Goal: Complete application form: Complete application form

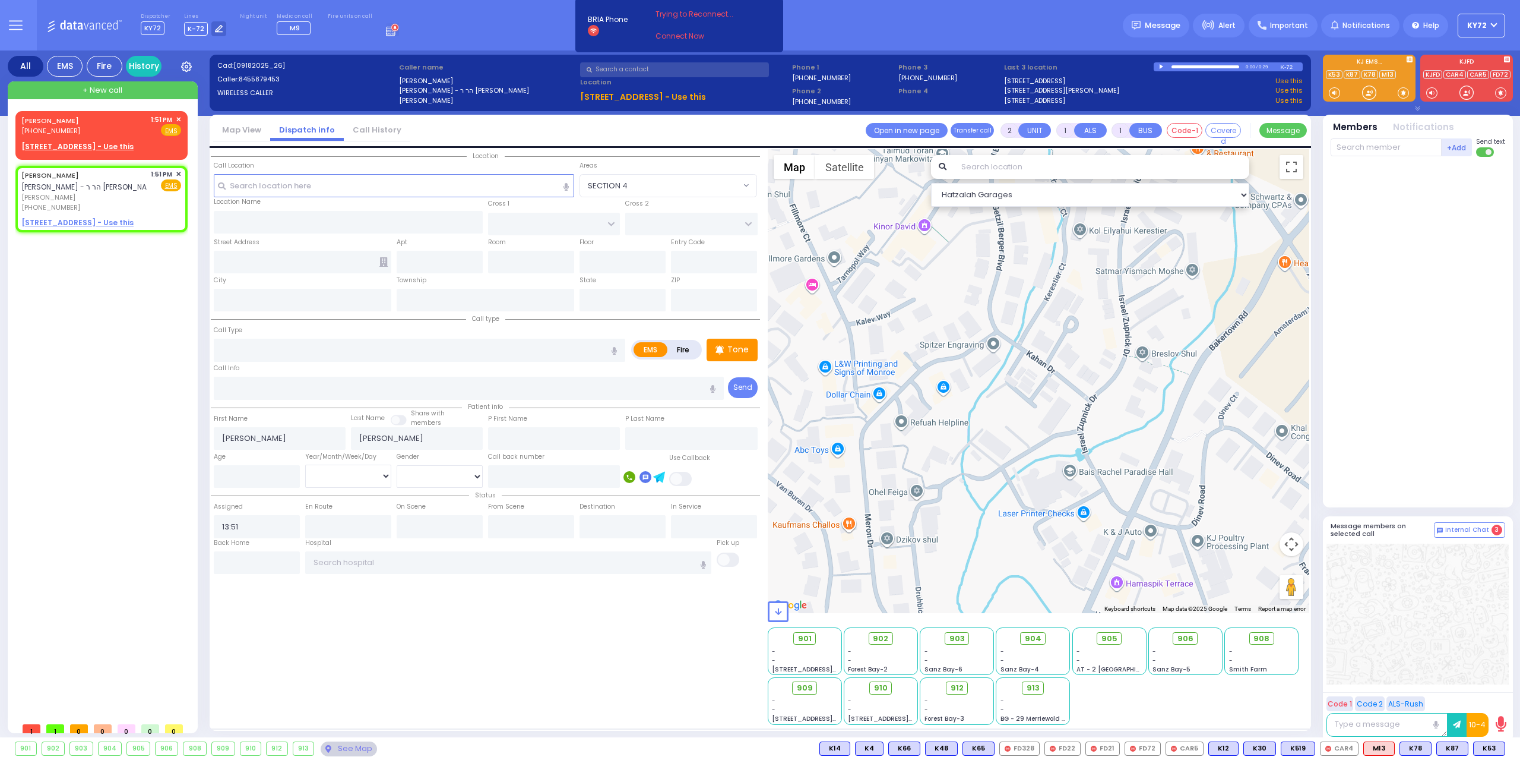
select select
click at [58, 142] on u "[STREET_ADDRESS] - Use this" at bounding box center [77, 146] width 112 height 10
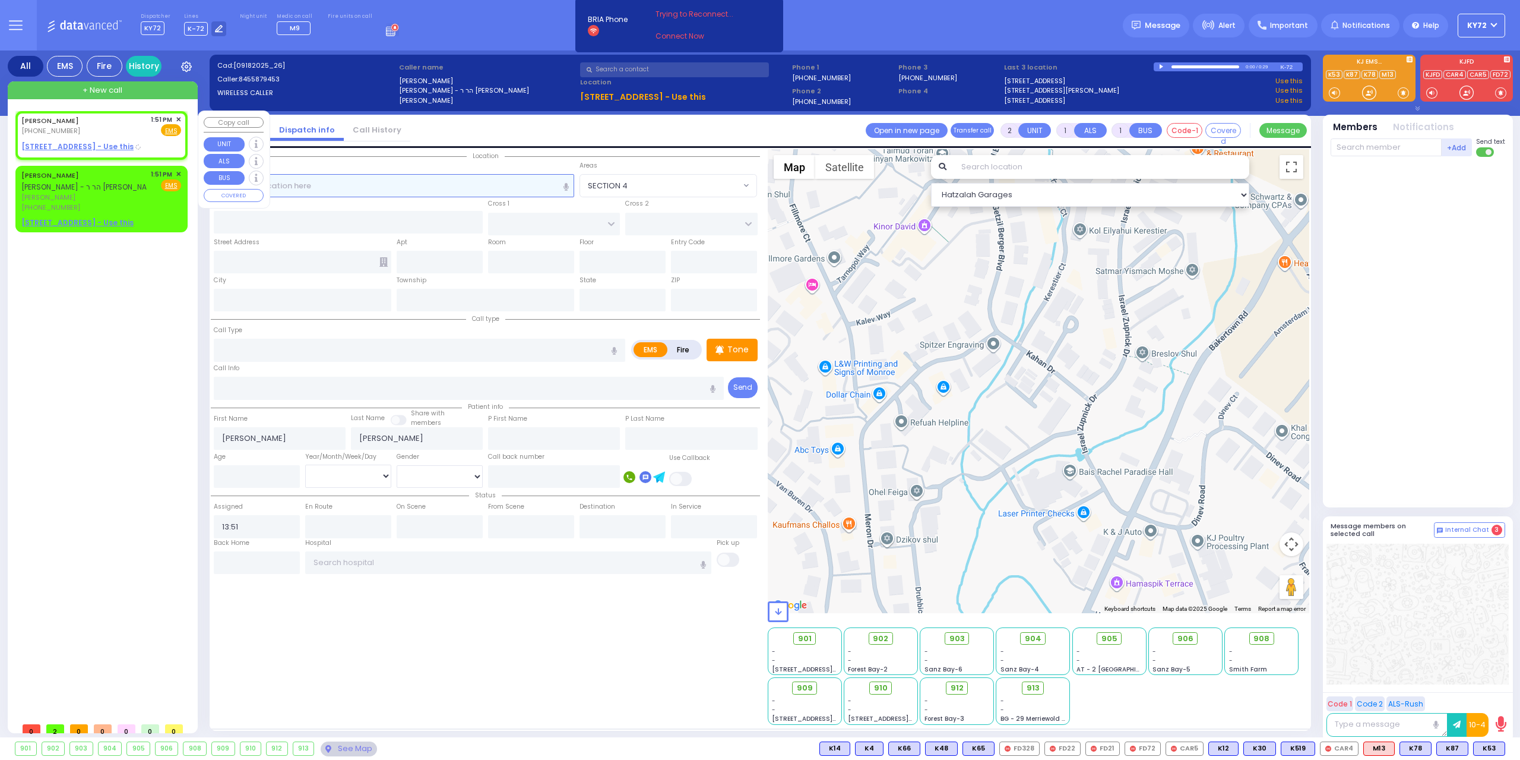
select select
radio input "true"
type input "[PERSON_NAME]"
select select
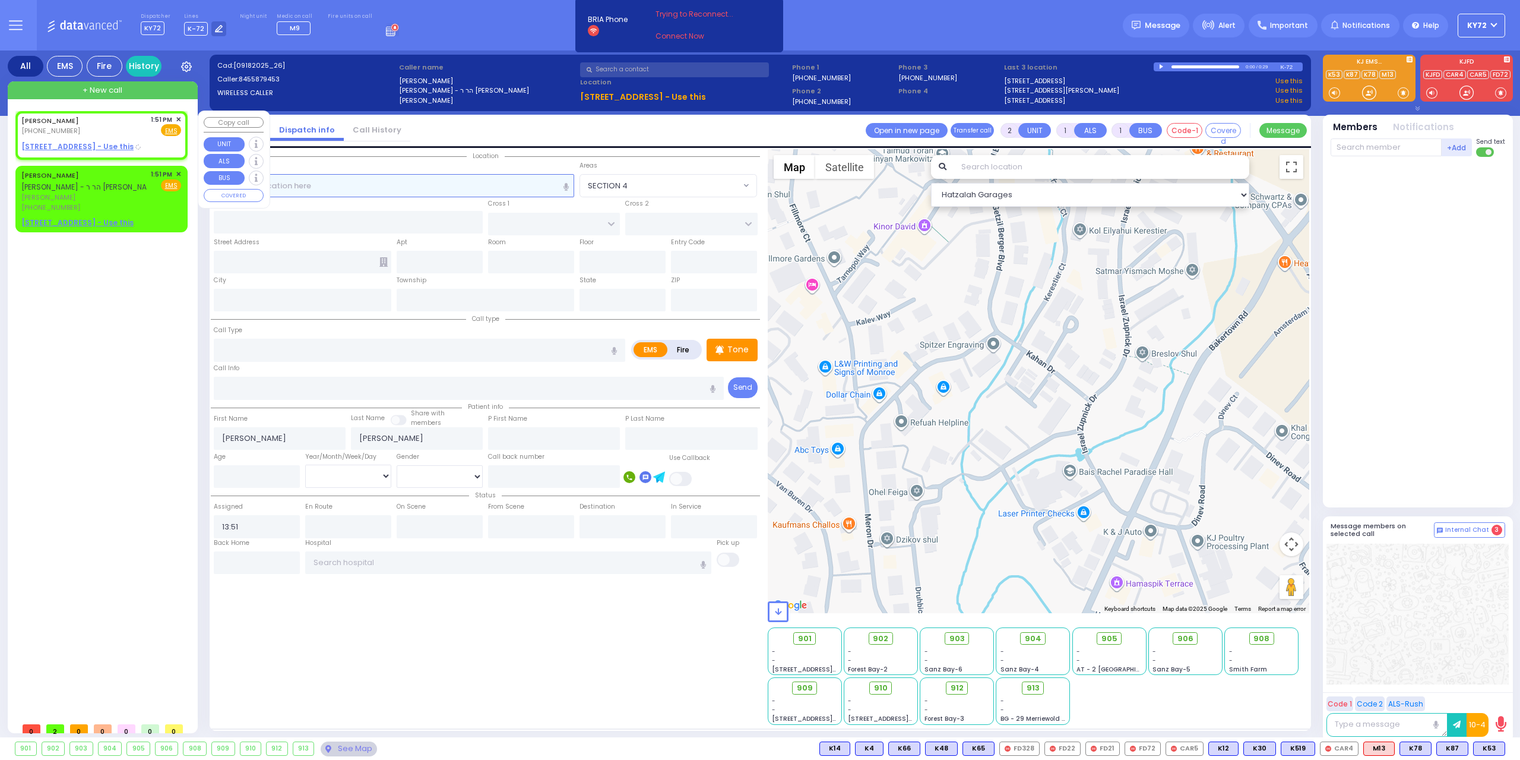
select select "Hatzalah Garages"
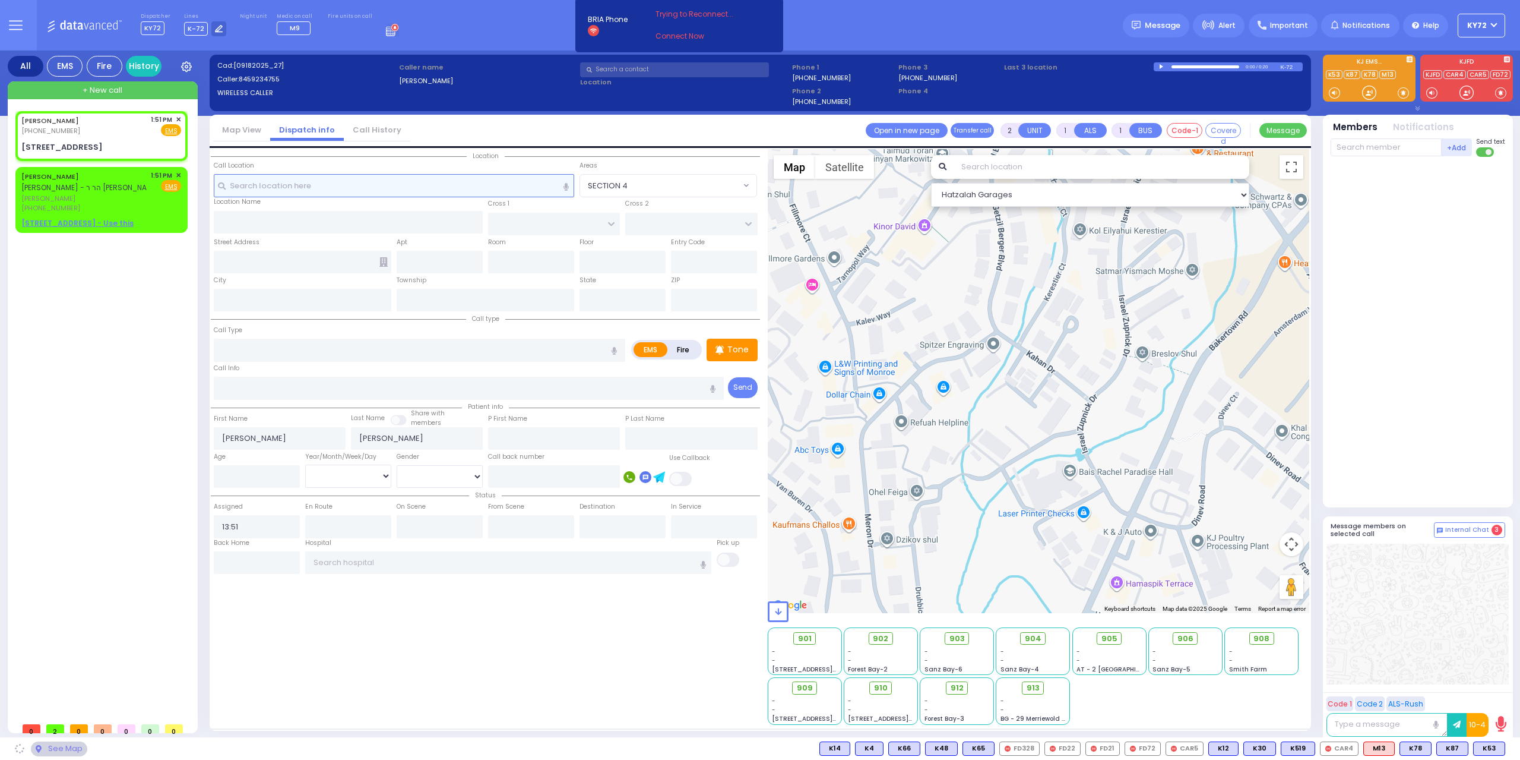
type input "RIMENEV COURT"
type input "APTA WAY"
type input "[STREET_ADDRESS]"
type input "304"
type input "Monroe"
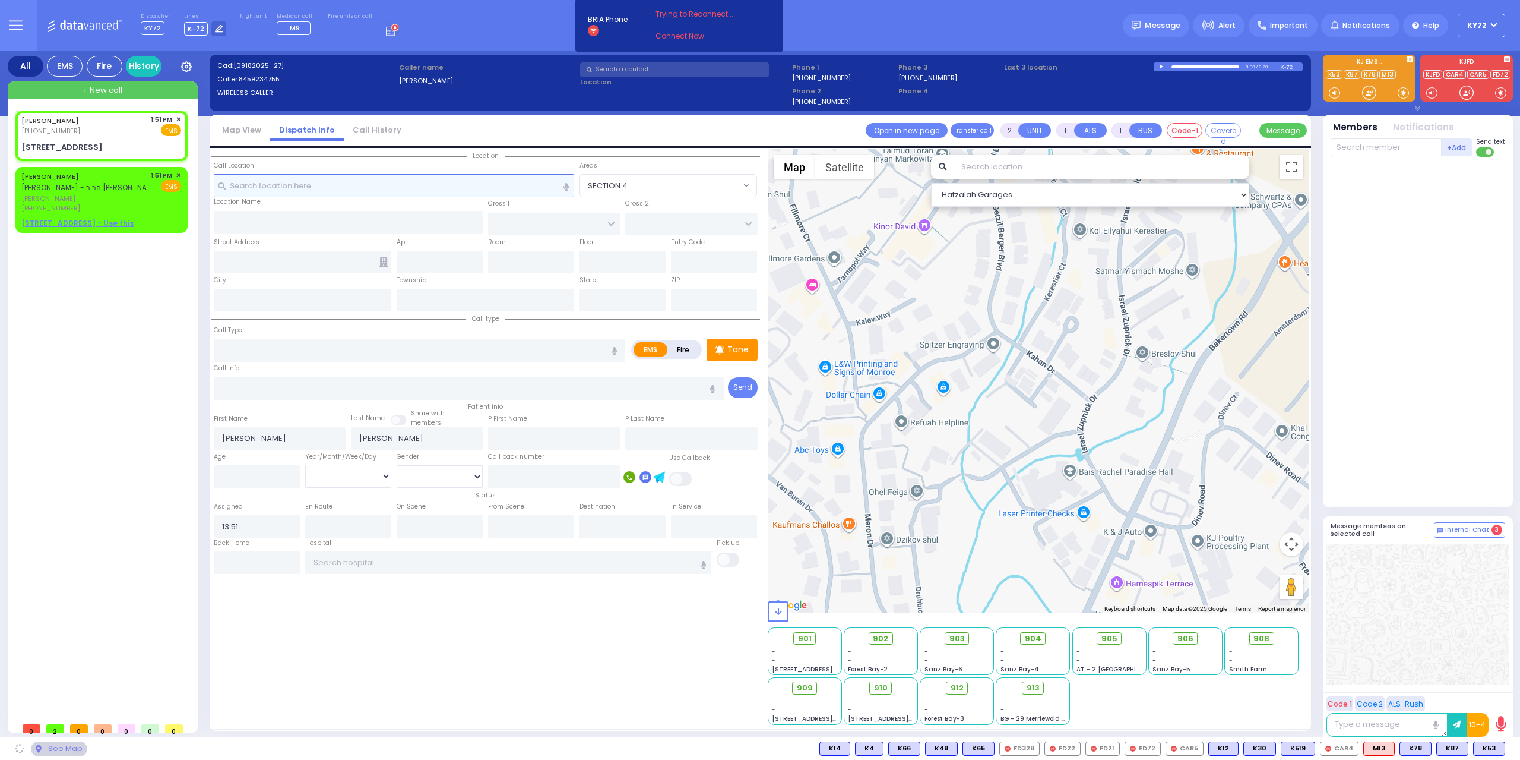
type input "[US_STATE]"
type input "10950"
select select
radio input "true"
select select
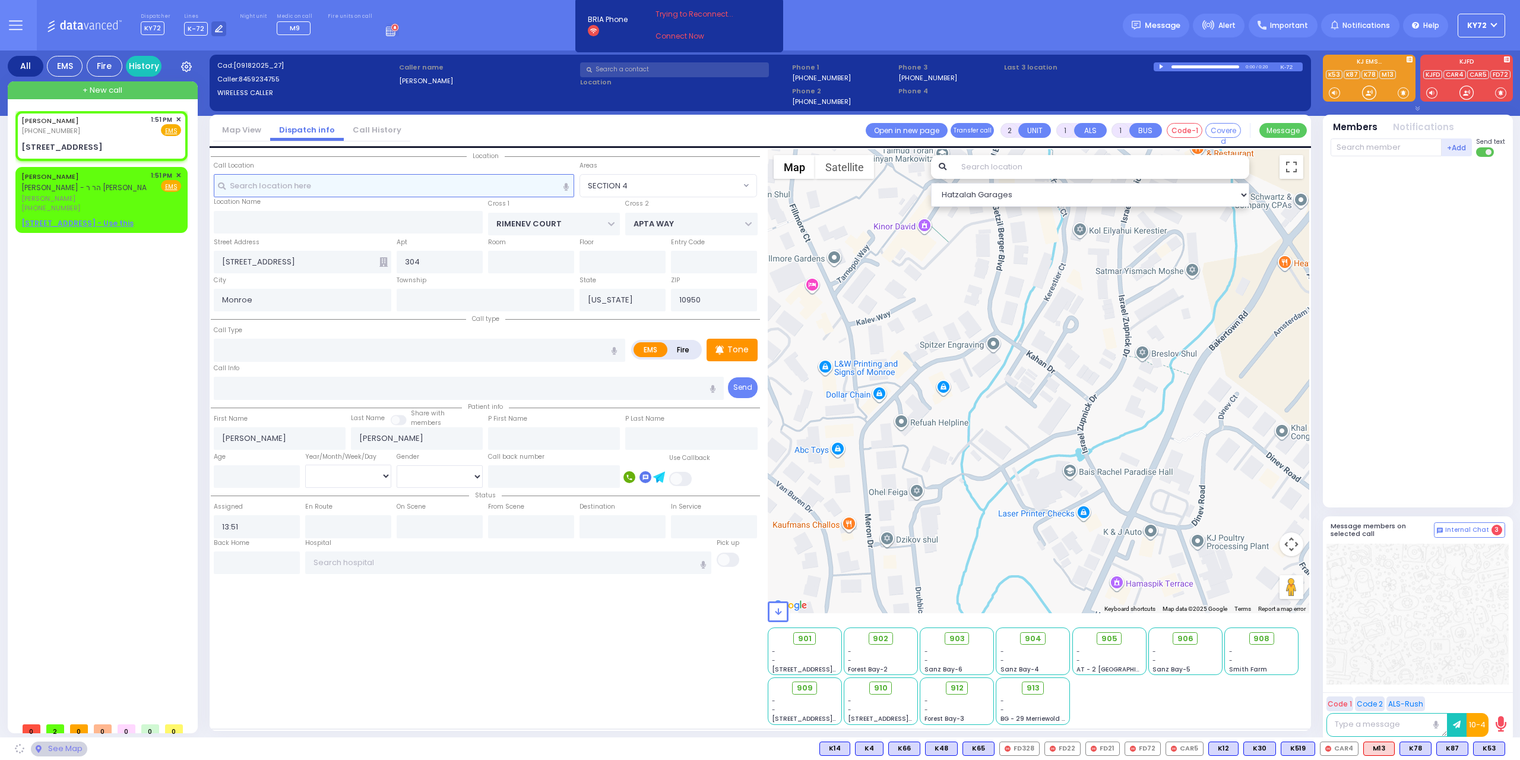
select select "Hatzalah Garages"
radio input "true"
select select
select select "Hatzalah Garages"
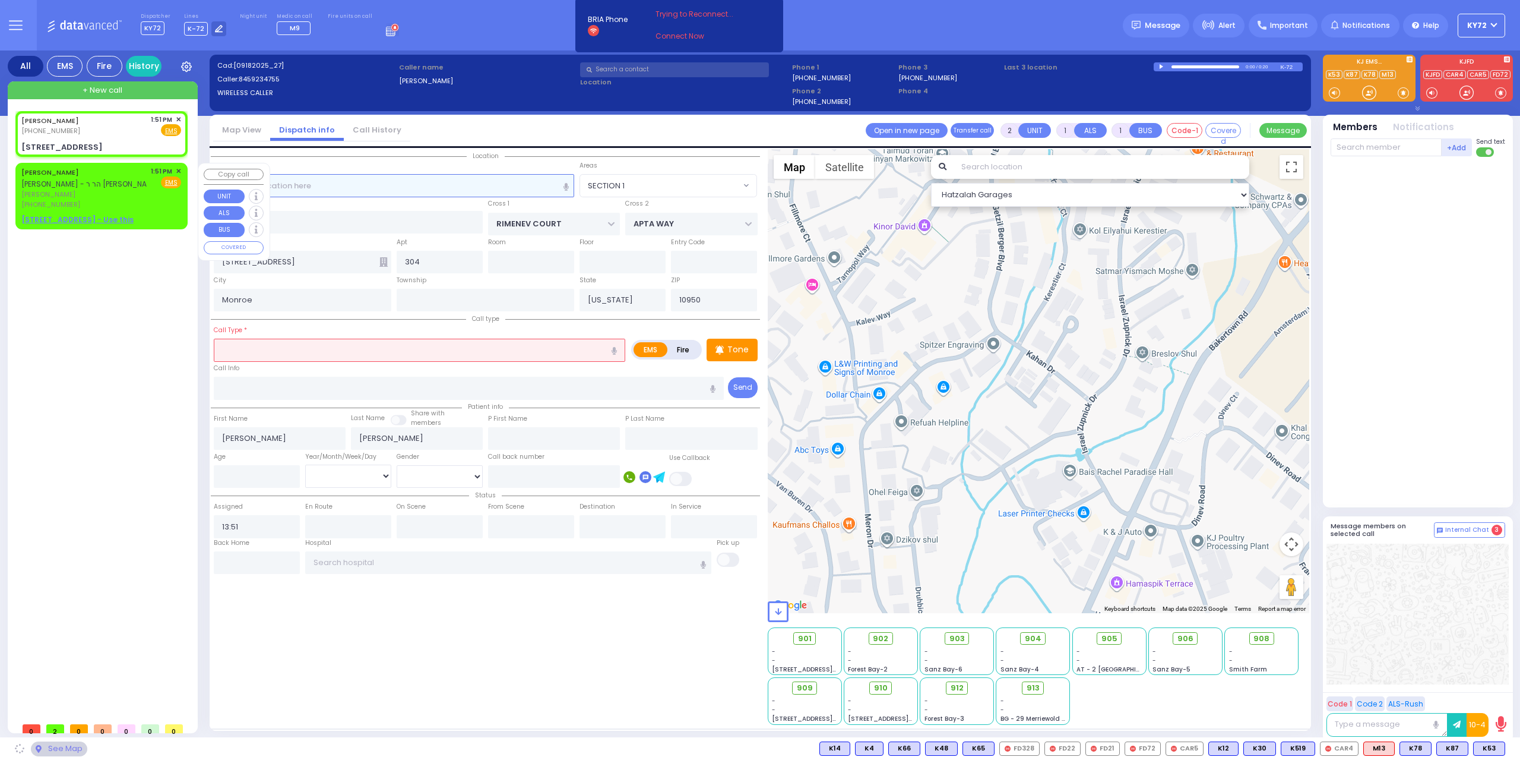
select select
radio input "true"
select select
select select "Hatzalah Garages"
select select "SECTION 1"
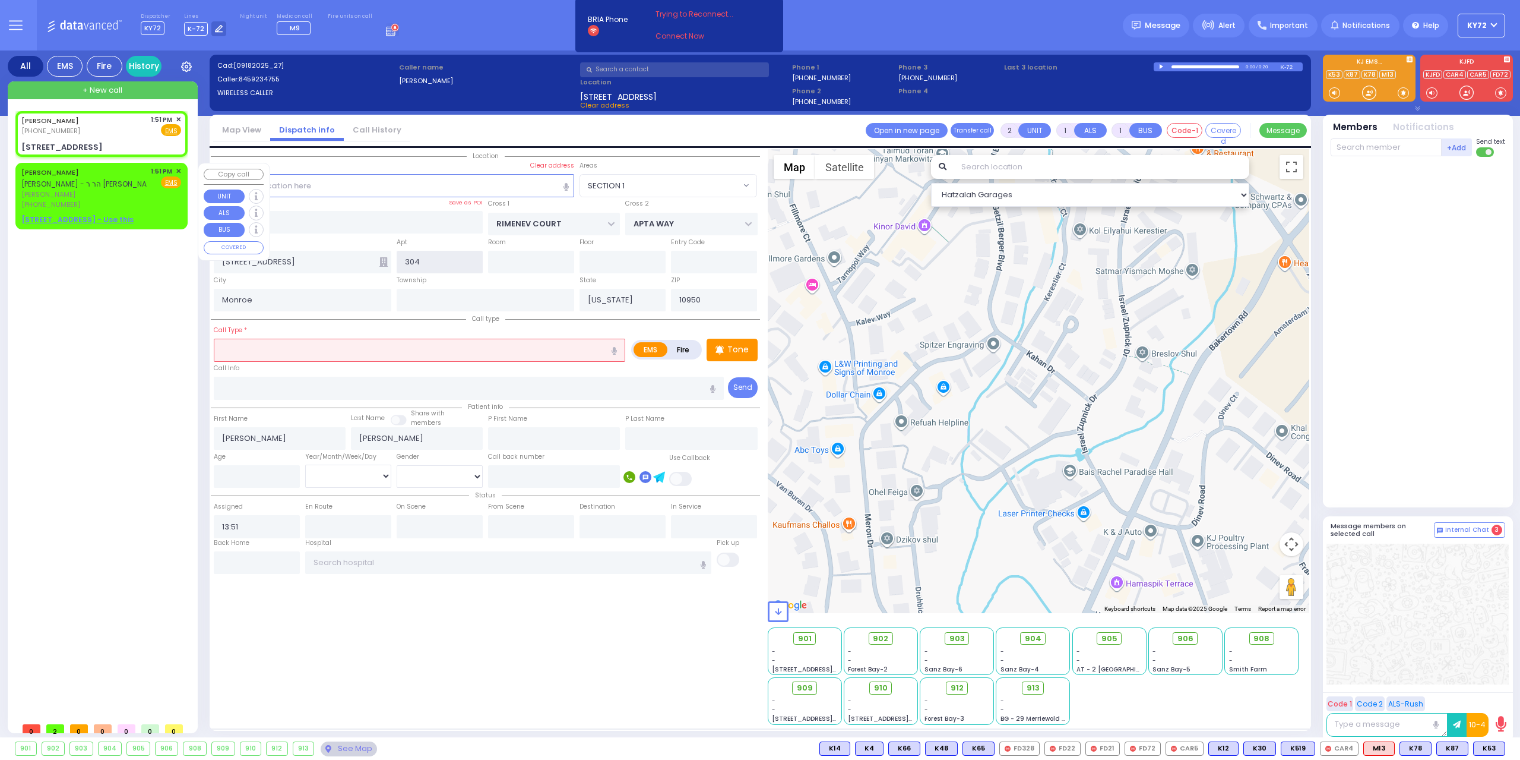
click at [448, 263] on input "304" at bounding box center [440, 262] width 86 height 23
select select "SECTION 1"
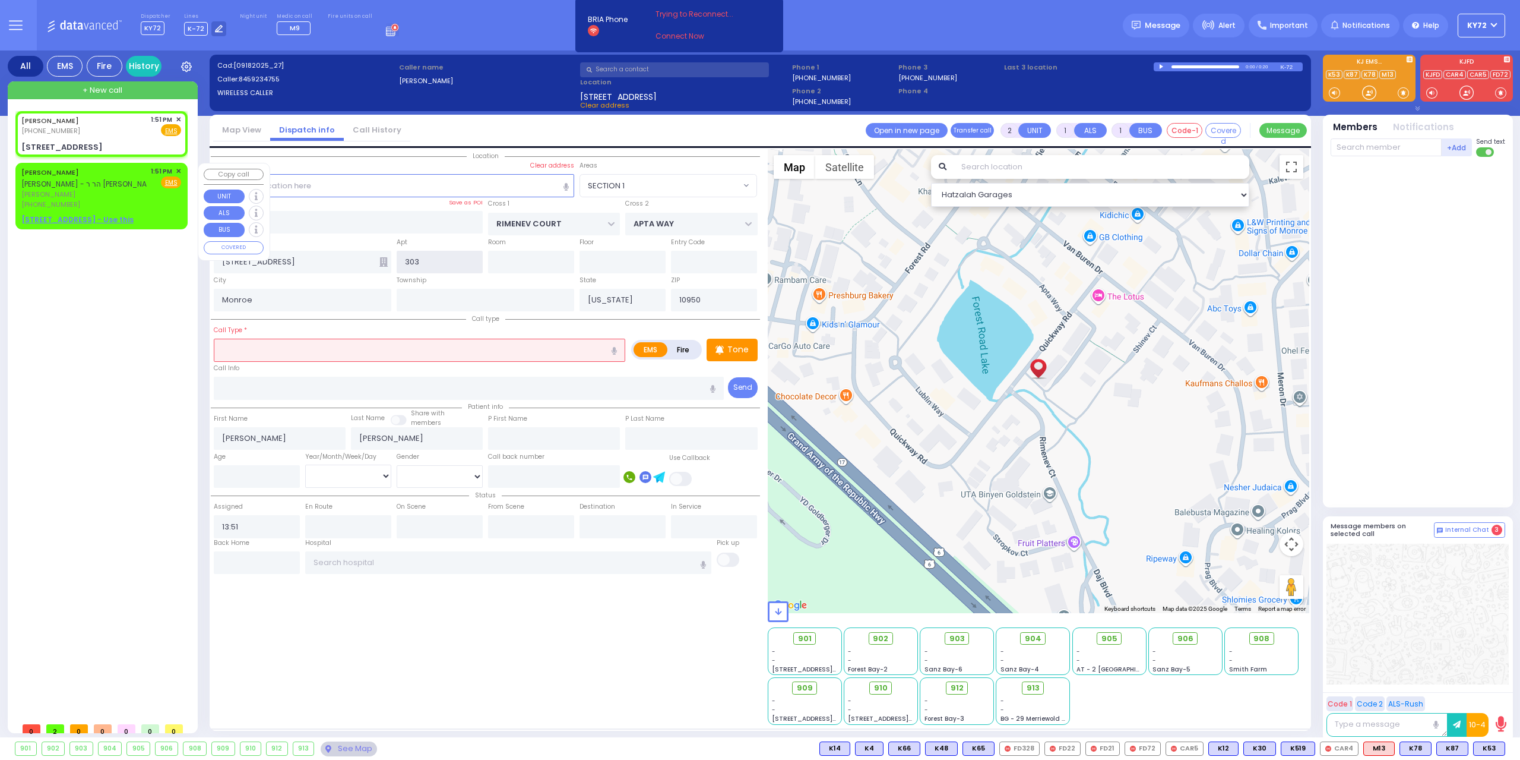
type input "303"
click at [687, 348] on label "Fire" at bounding box center [683, 349] width 33 height 15
radio input "true"
select select
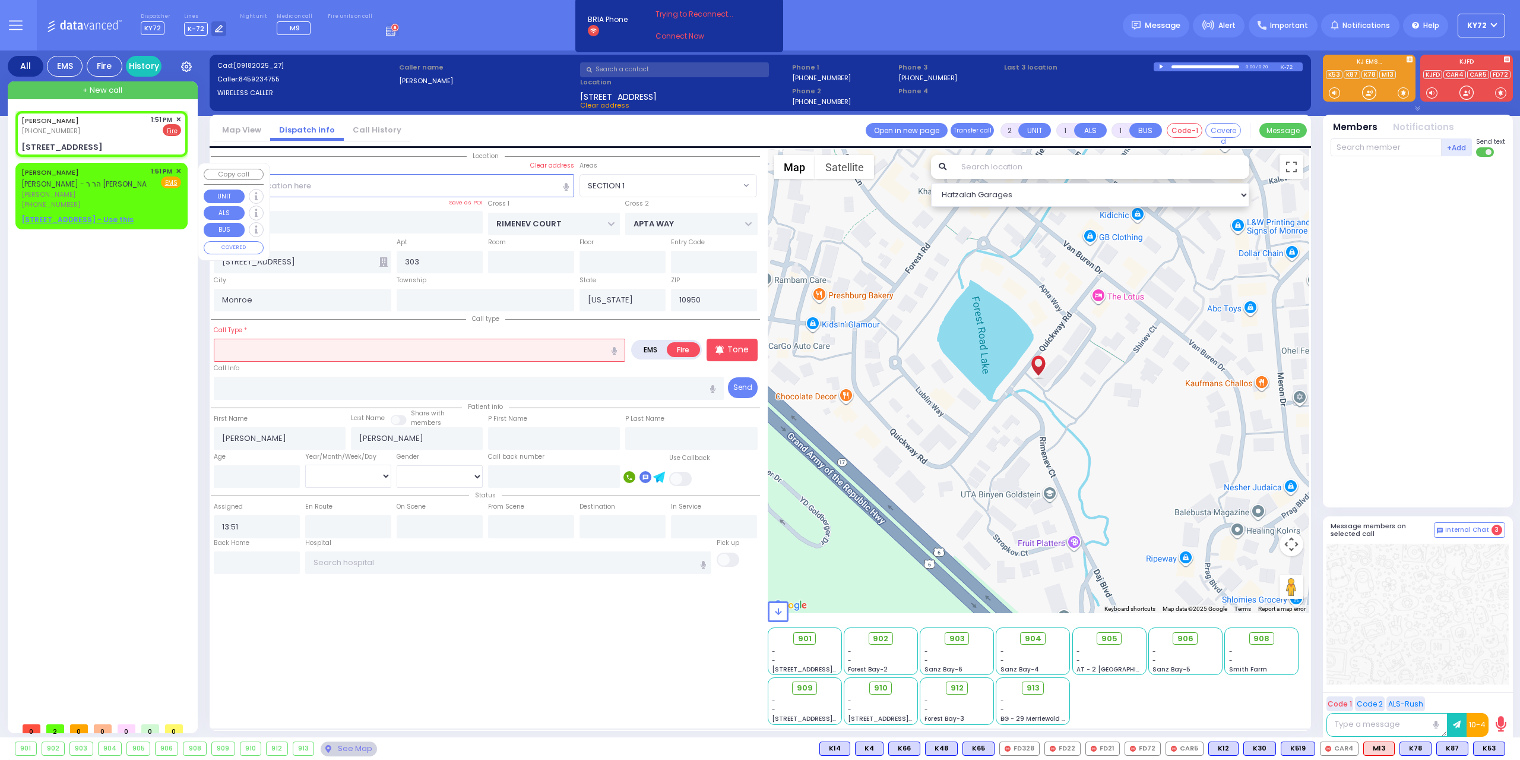
radio input "true"
select select
select select "Hatzalah Garages"
select select
radio input "true"
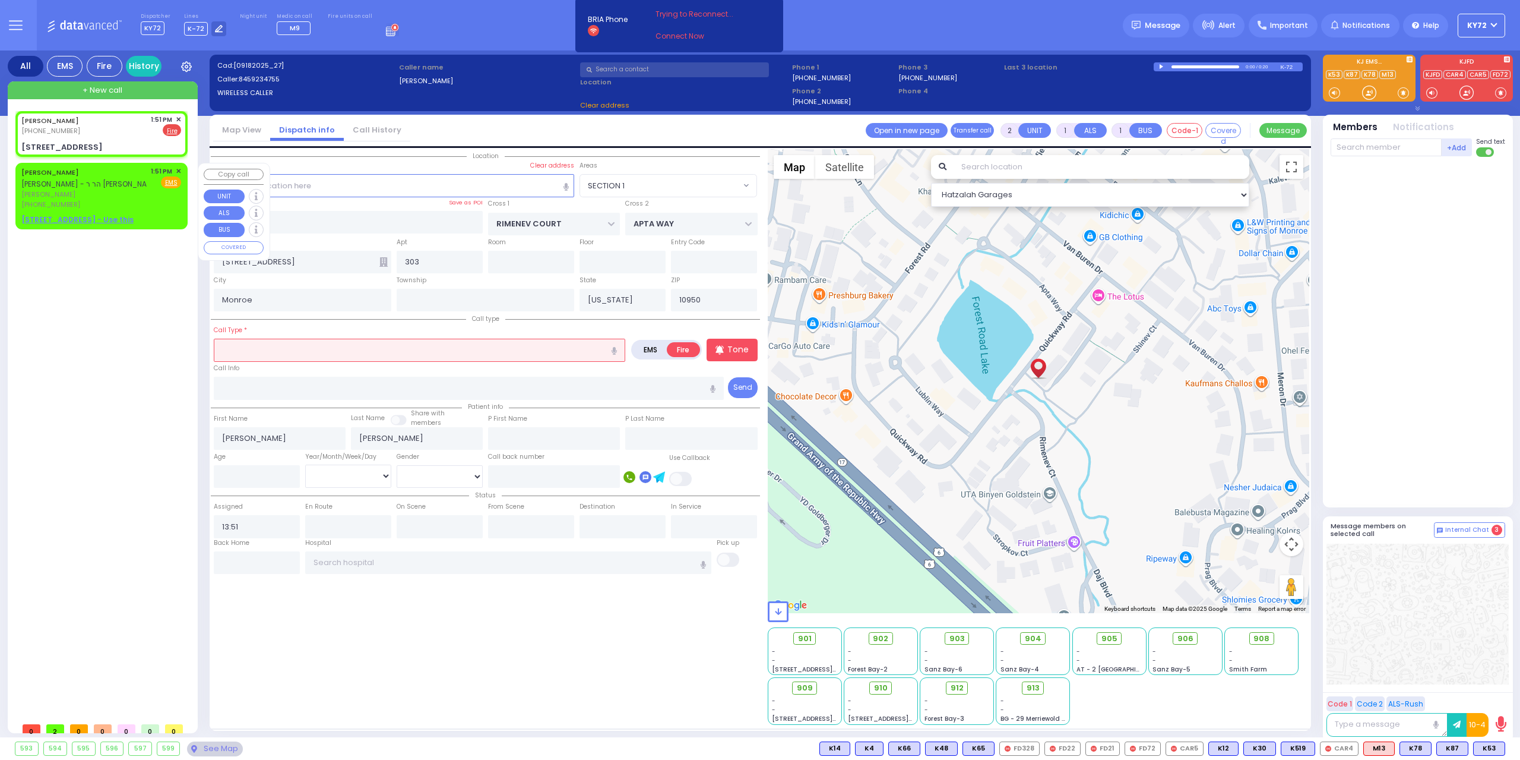
select select
select select "Hatzalah Garages"
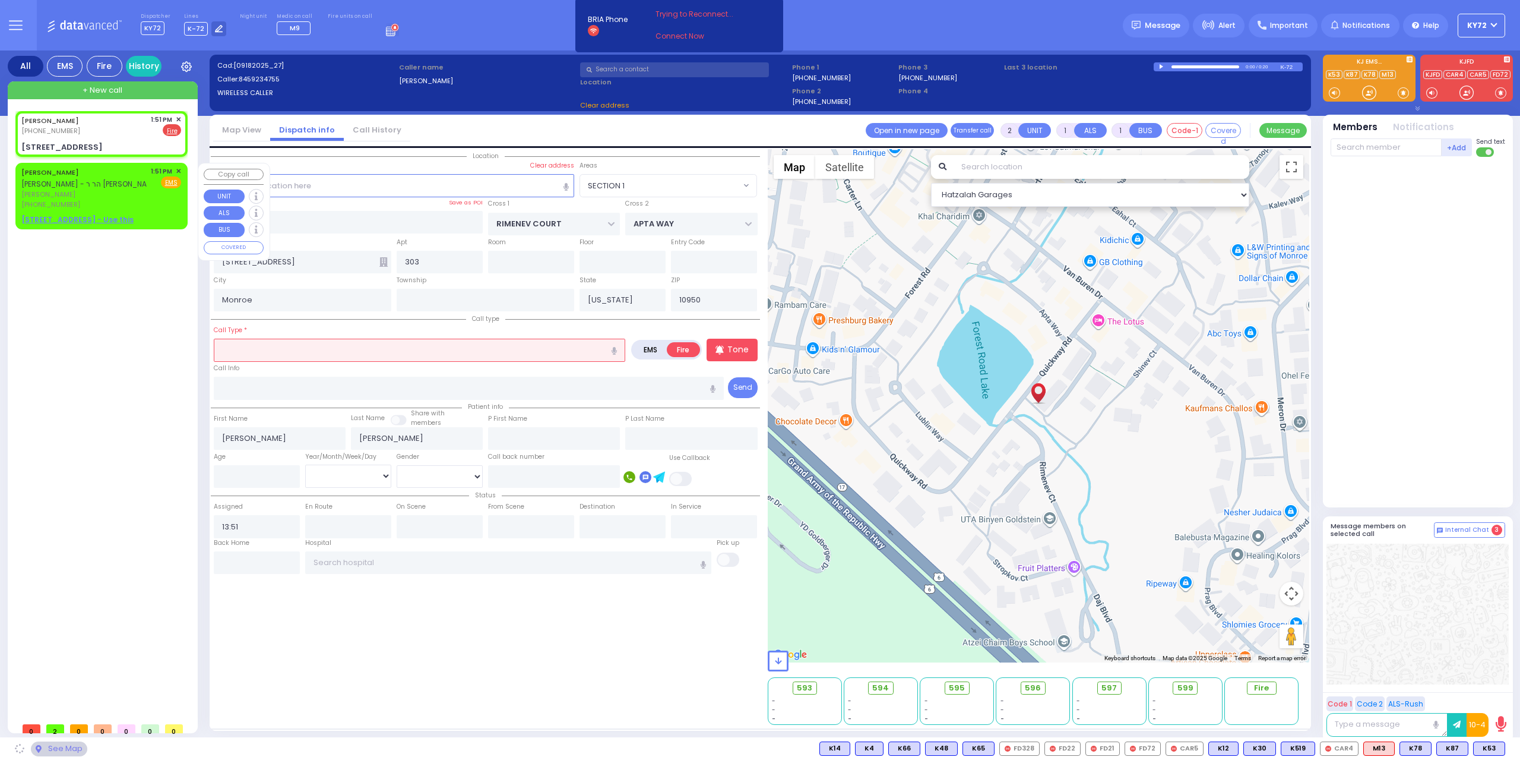
select select "SECTION 1"
click at [374, 349] on input "text" at bounding box center [420, 350] width 412 height 23
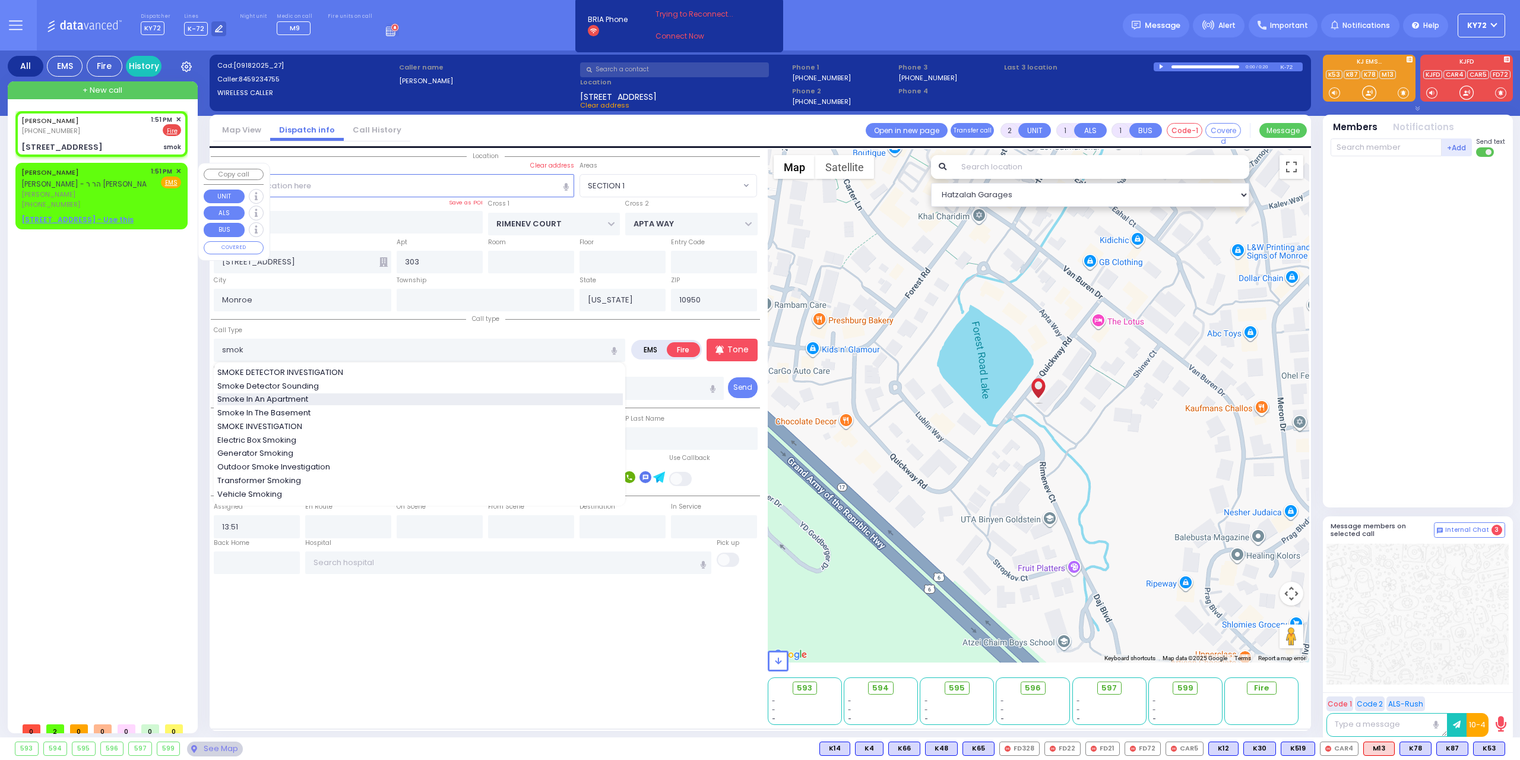
click at [353, 401] on div "Smoke In An Apartment" at bounding box center [420, 399] width 406 height 12
type input "Smoke In An Apartment"
select select
radio input "true"
select select
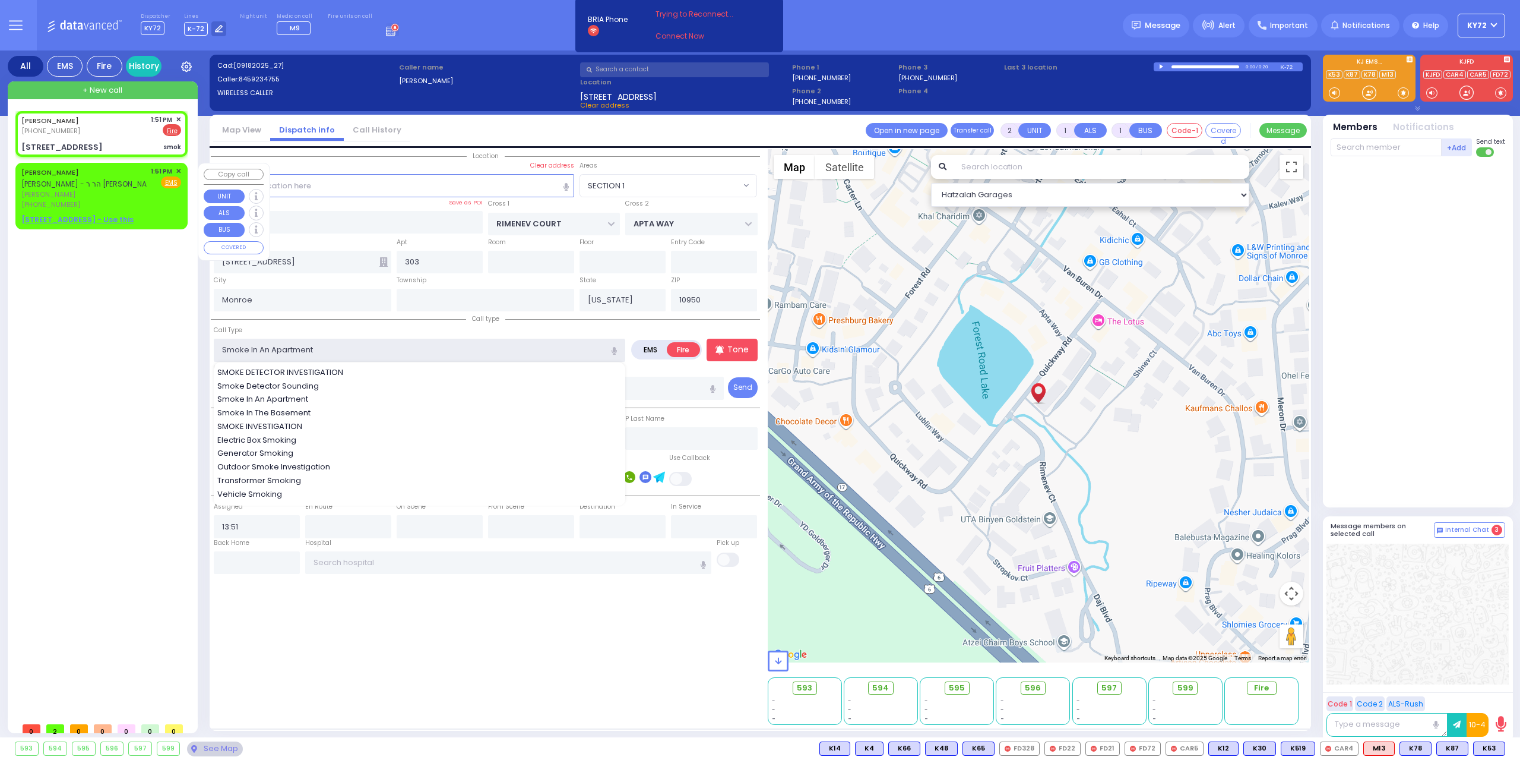
select select "Hatzalah Garages"
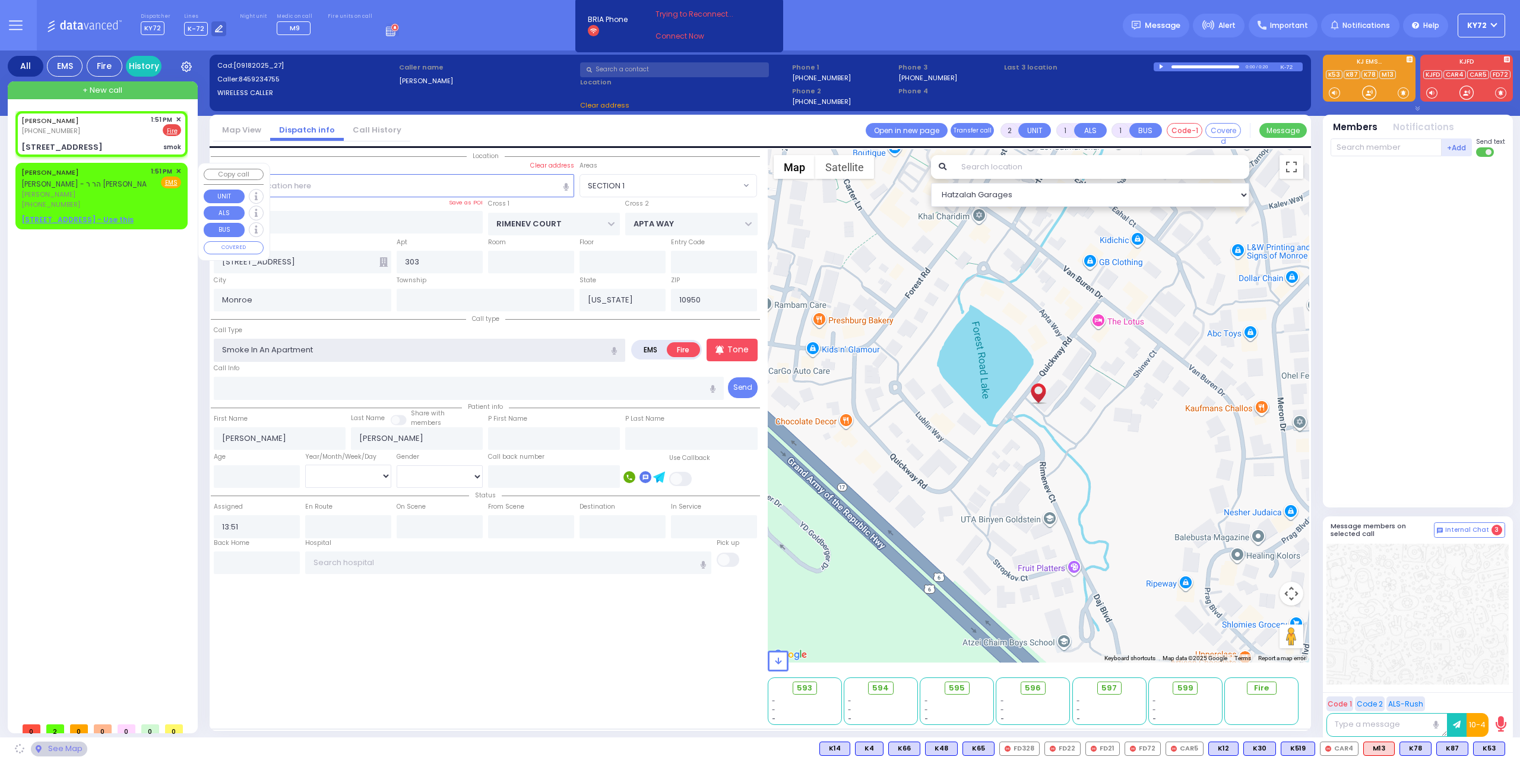
select select "SECTION 1"
select select
radio input "true"
select select
select select "SECTION 1"
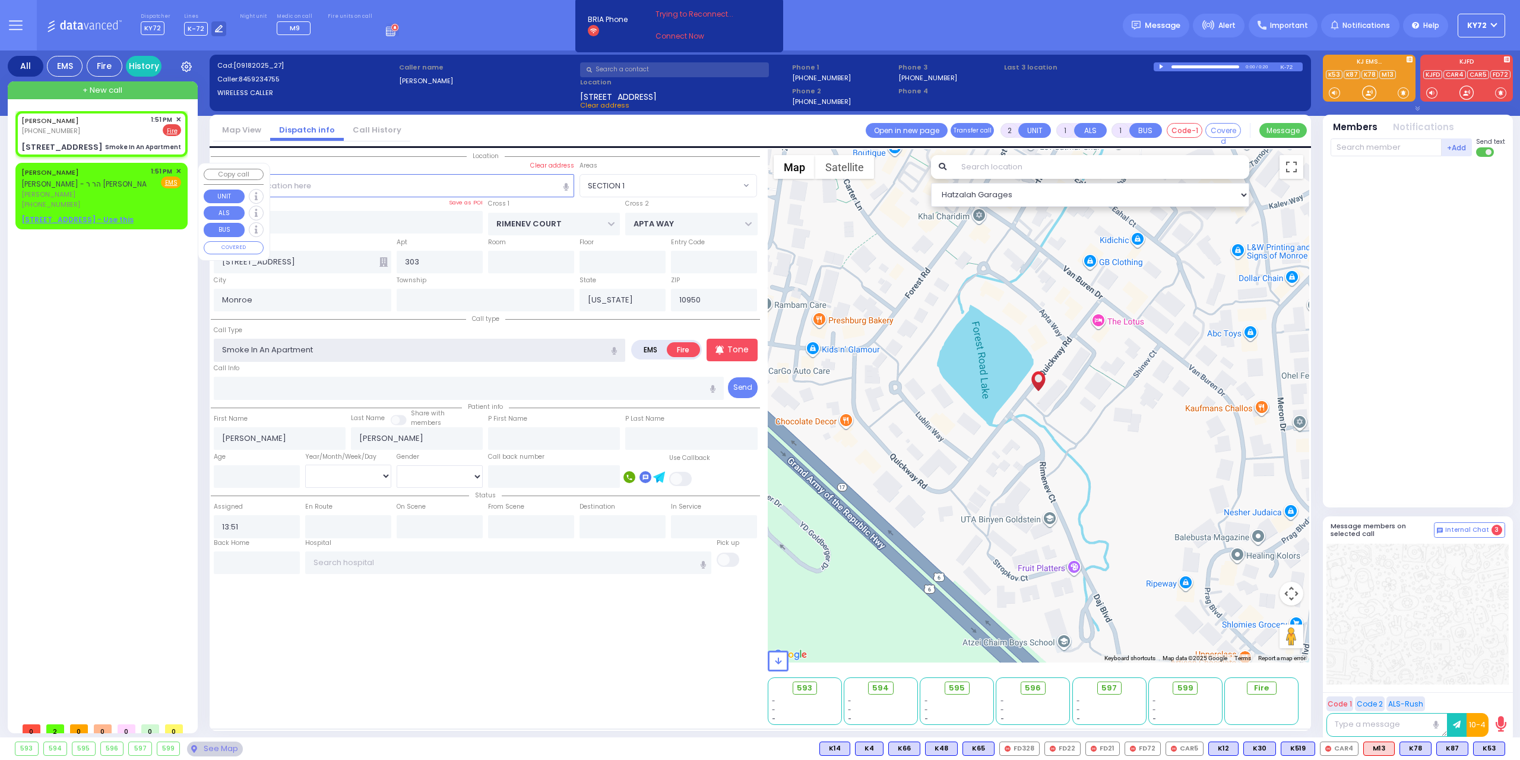
select select "Hatzalah Garages"
click at [1478, 755] on div "CAR5" at bounding box center [1487, 748] width 38 height 14
click at [1475, 753] on span "CAR5" at bounding box center [1486, 748] width 37 height 13
select select
radio input "true"
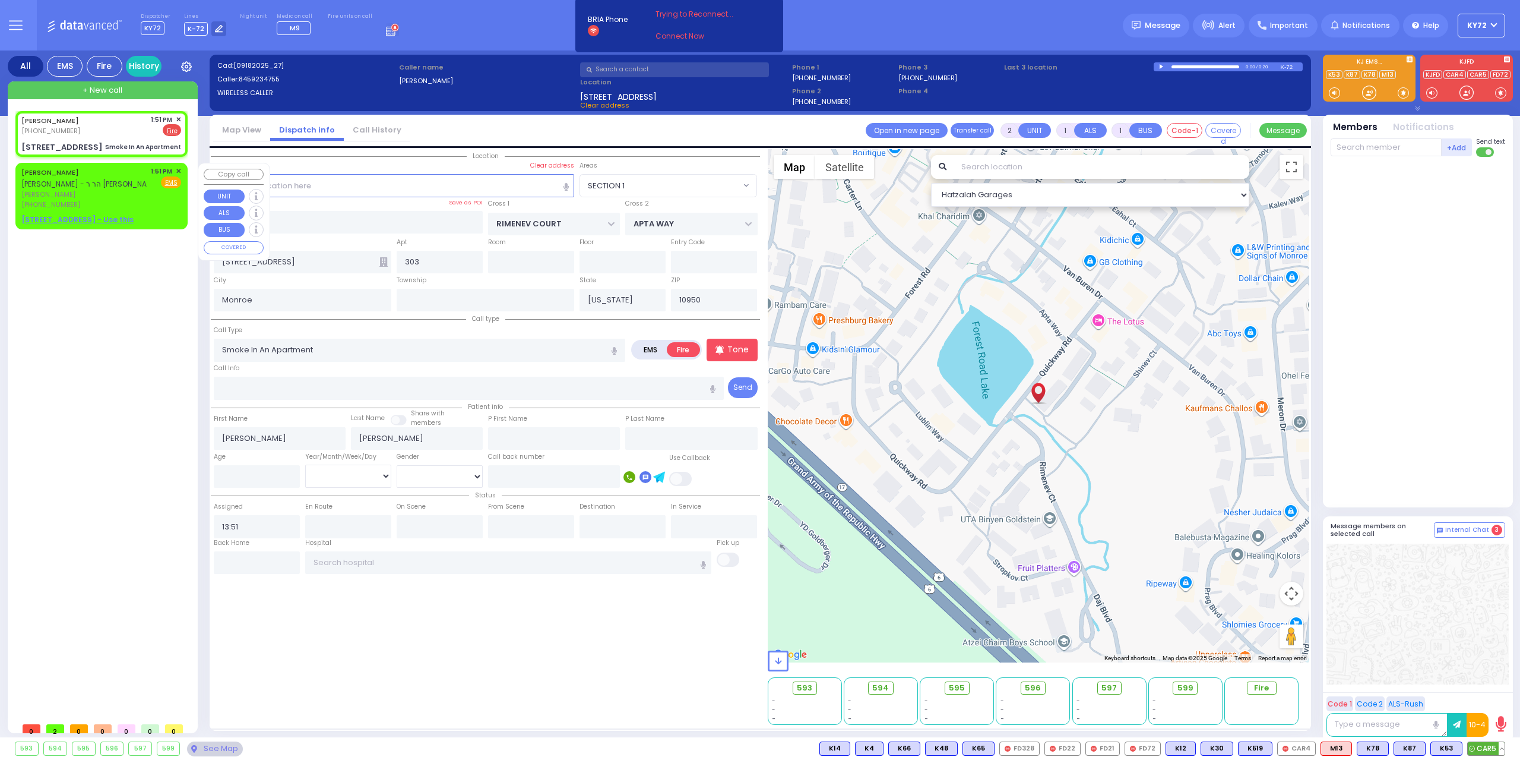
select select
select select "Hatzalah Garages"
select select "SECTION 1"
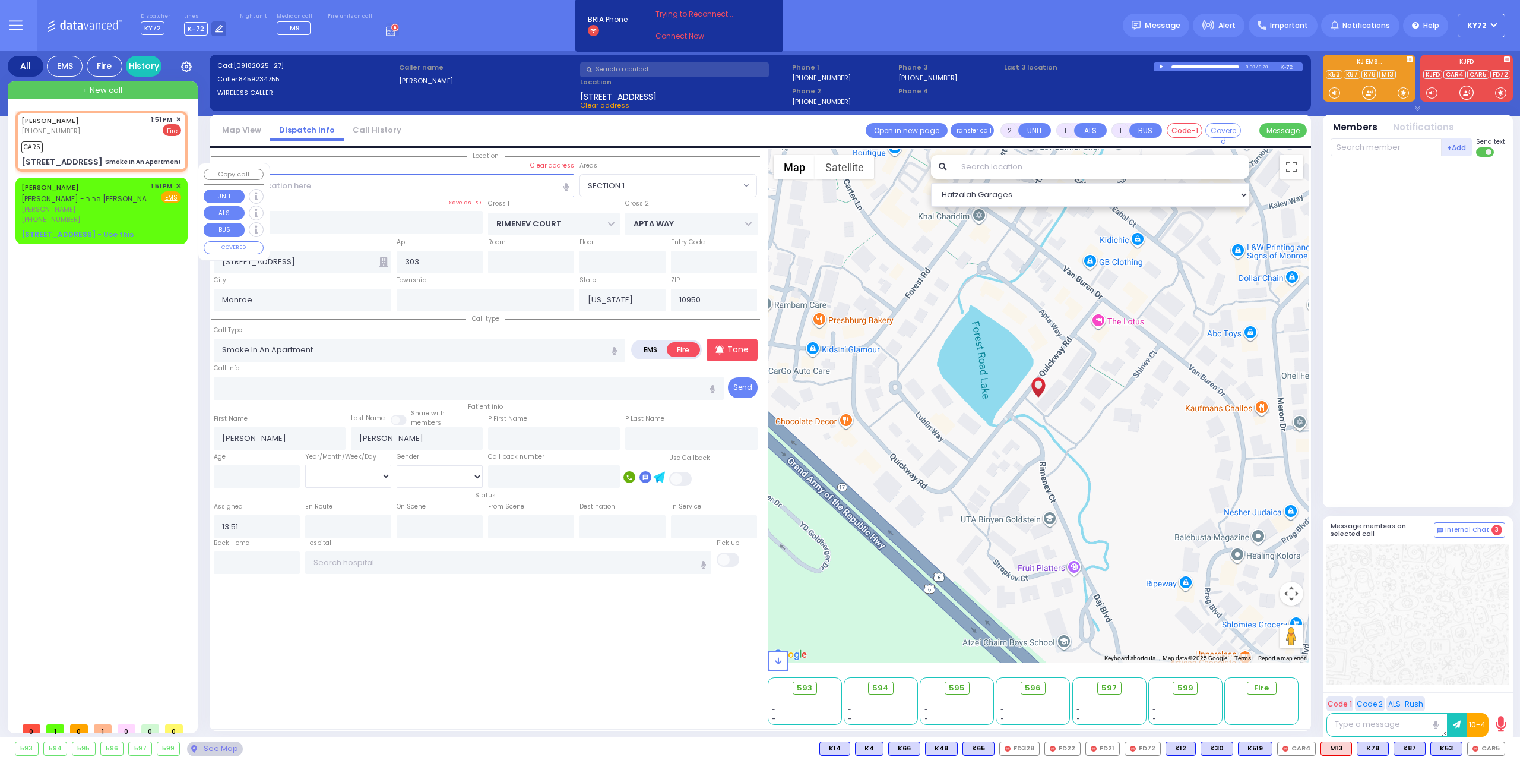
select select
radio input "true"
select select
type input "13:52"
select select "SECTION 1"
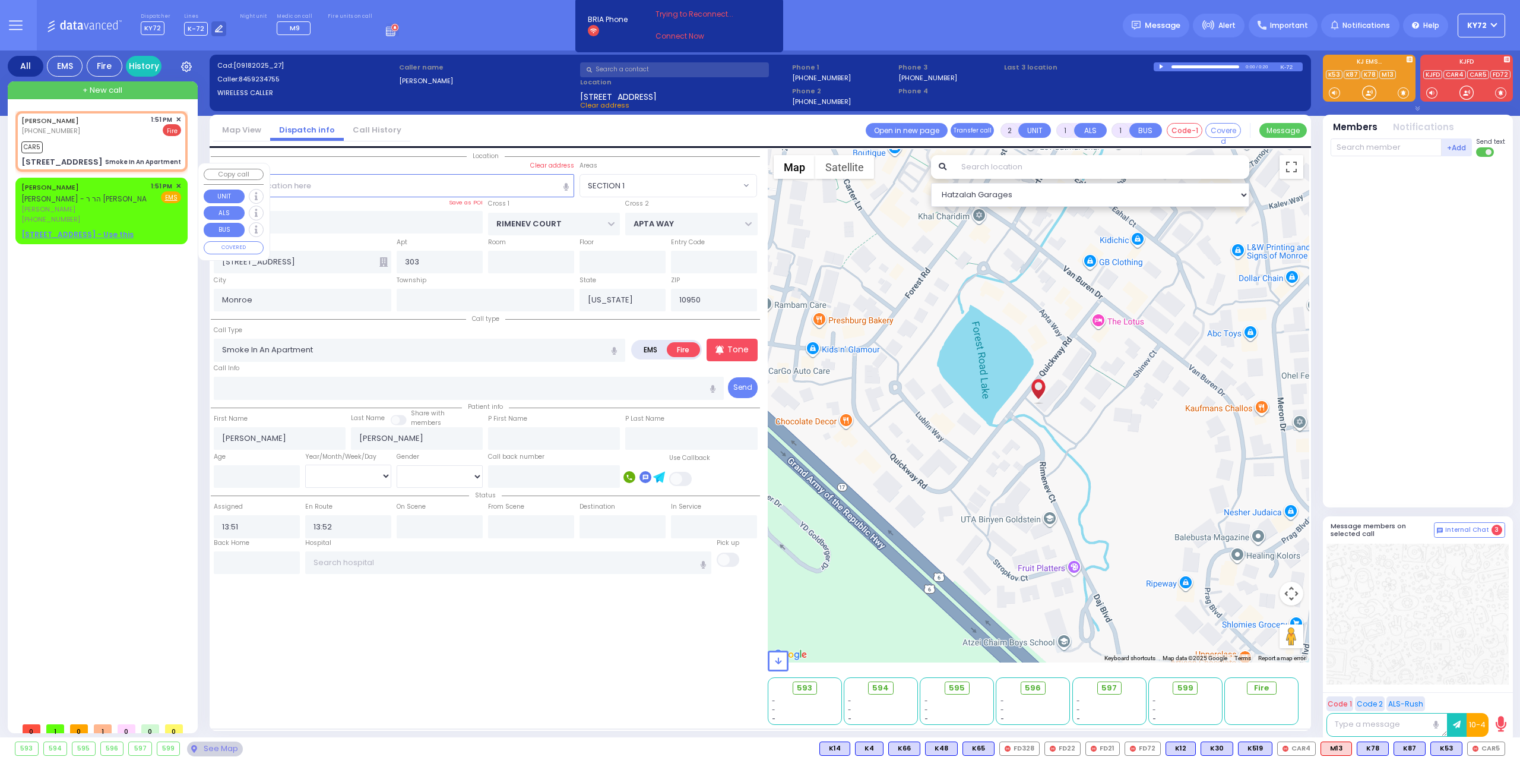
select select "Hatzalah Garages"
click at [1388, 158] on div "+Add FD21 [PERSON_NAME] FD216 [PERSON_NAME] Send text" at bounding box center [1418, 320] width 175 height 366
click at [1387, 150] on input "text" at bounding box center [1386, 147] width 111 height 18
type input "38"
select select
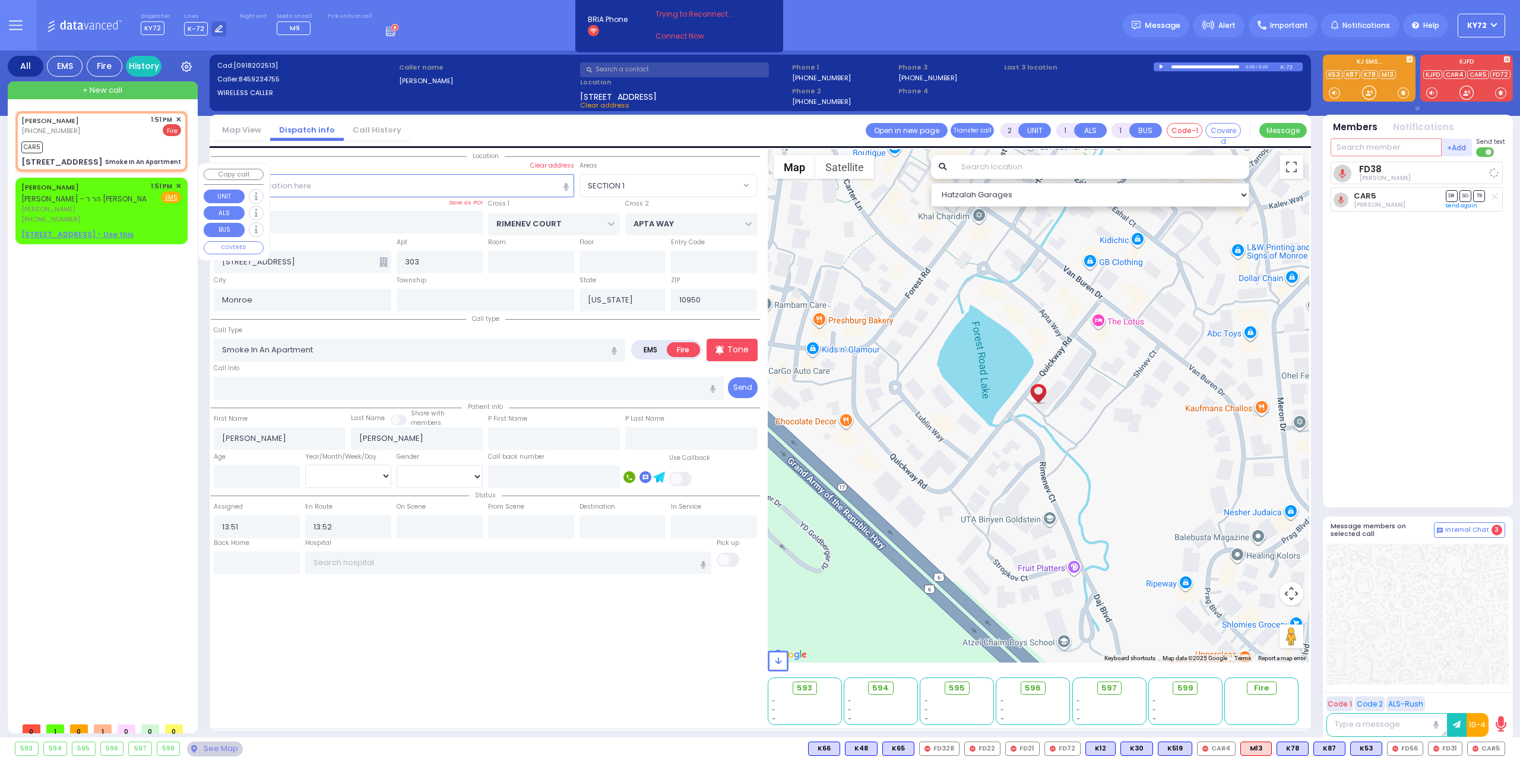
radio input "true"
select select
select select "Hatzalah Garages"
select select "SECTION 1"
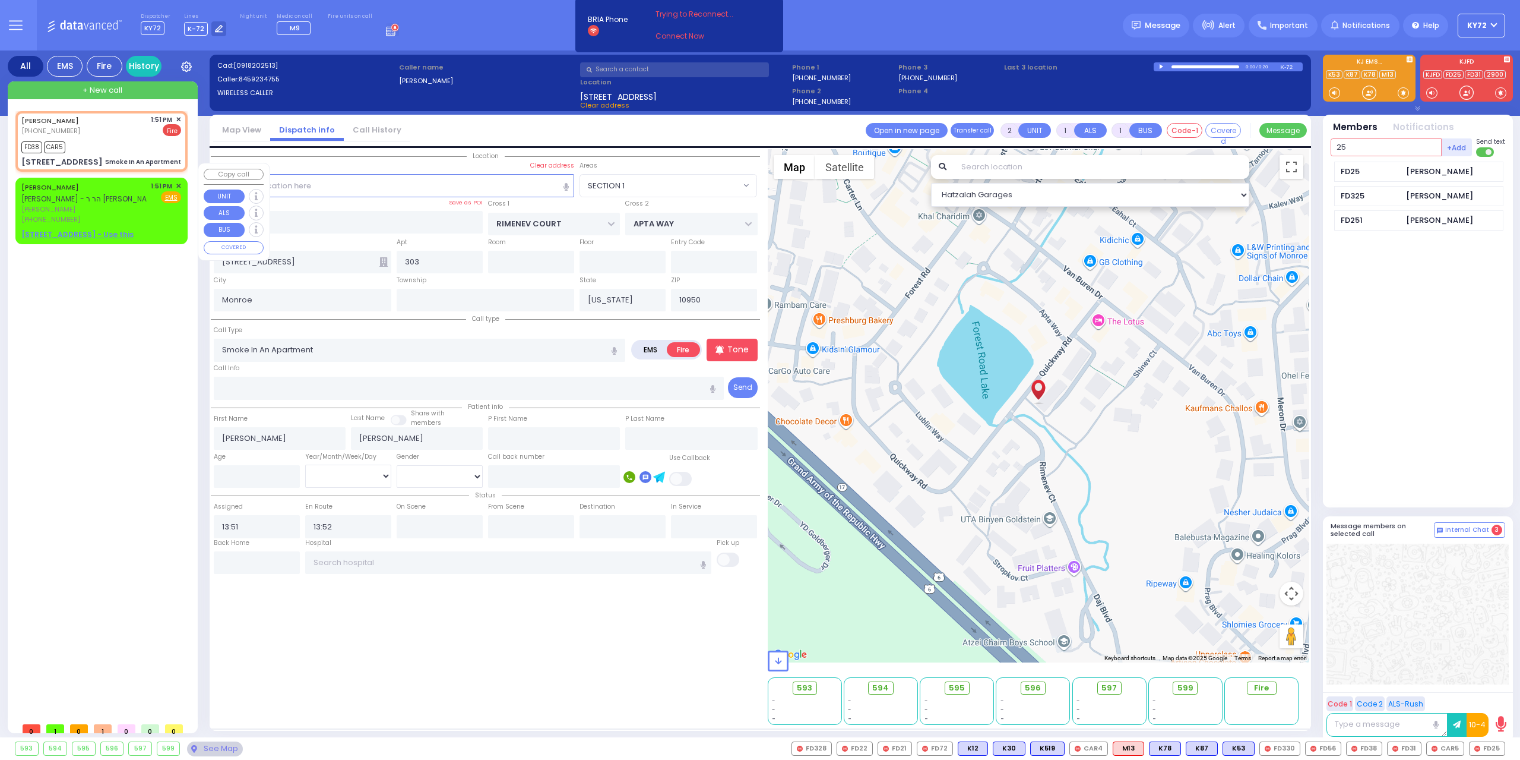
type input "25"
select select
radio input "true"
select select
select select "Hatzalah Garages"
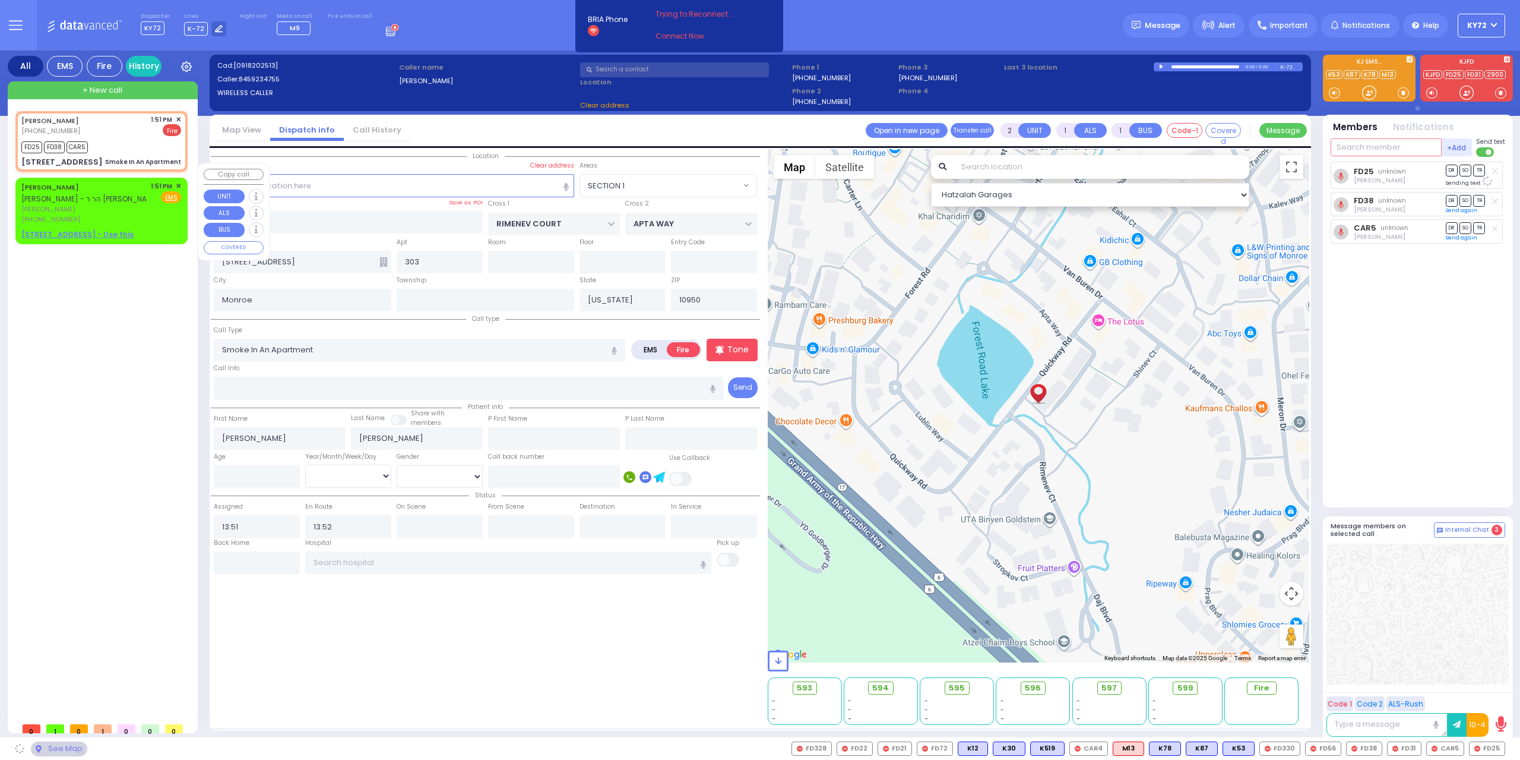
select select "SECTION 1"
click at [178, 185] on span "✕" at bounding box center [178, 186] width 5 height 10
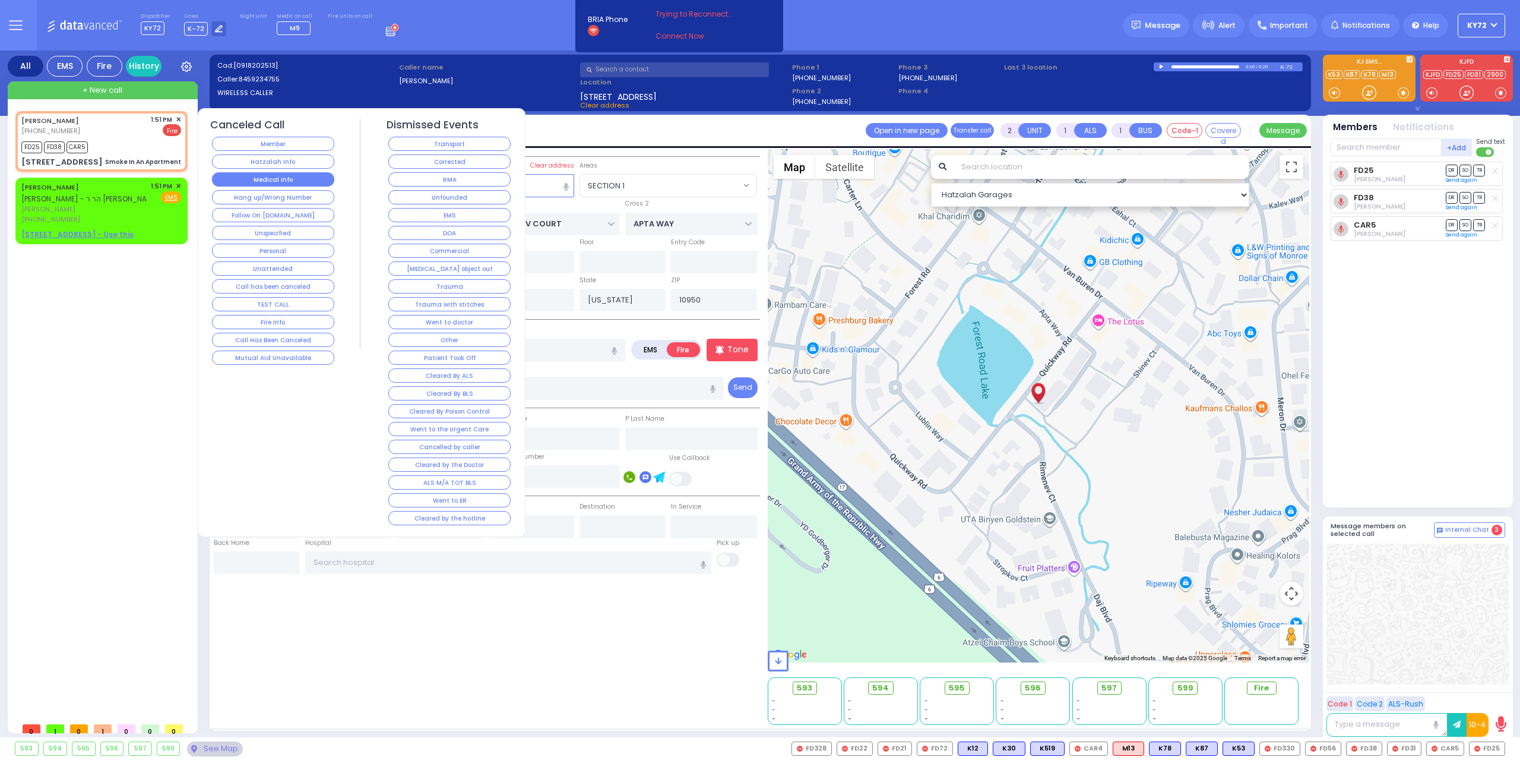
click at [296, 181] on button "Medical Info" at bounding box center [273, 179] width 122 height 14
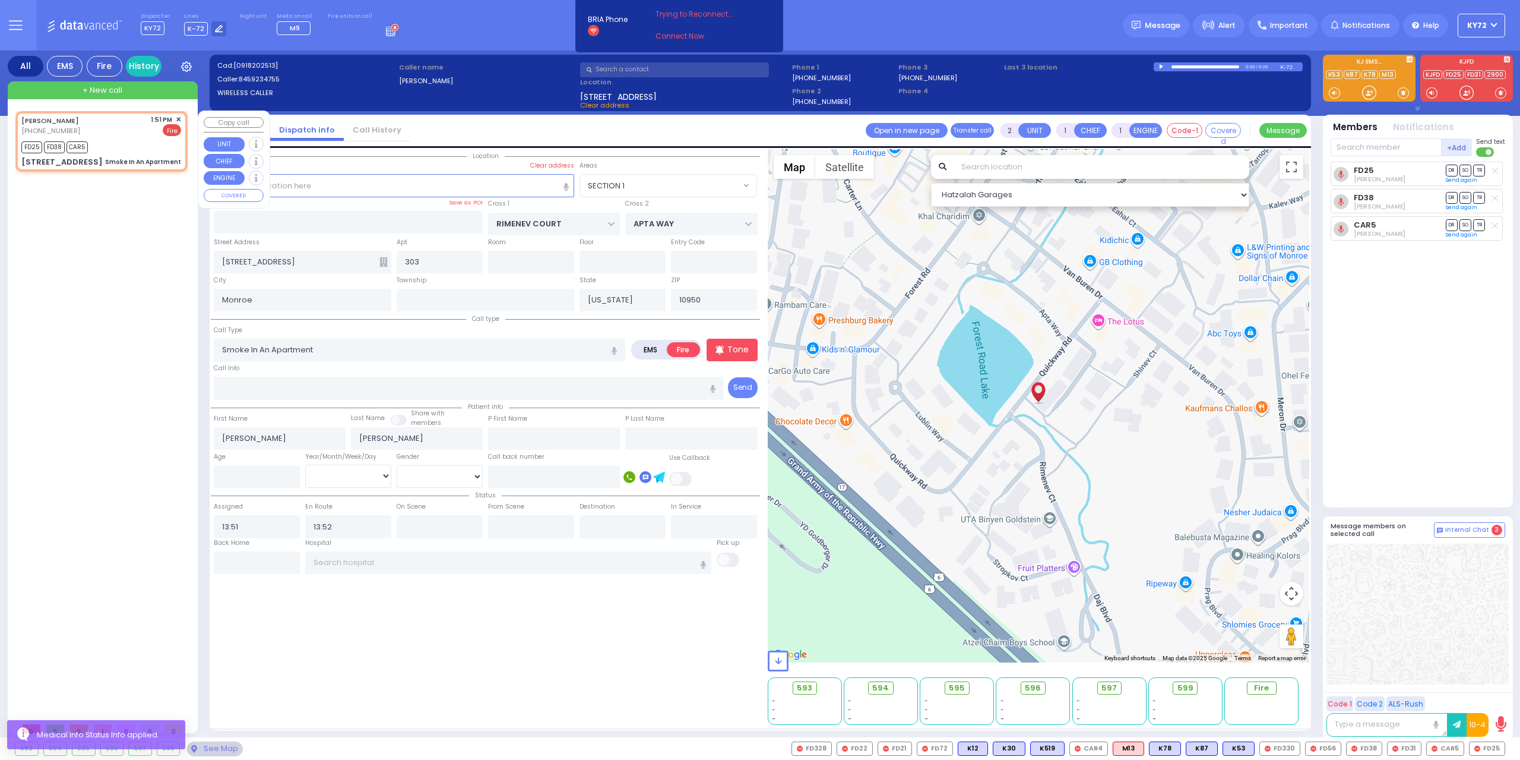
click at [150, 152] on div "FD25 FD38 CAR5" at bounding box center [101, 145] width 160 height 15
select select
radio input "true"
select select
select select "SECTION 1"
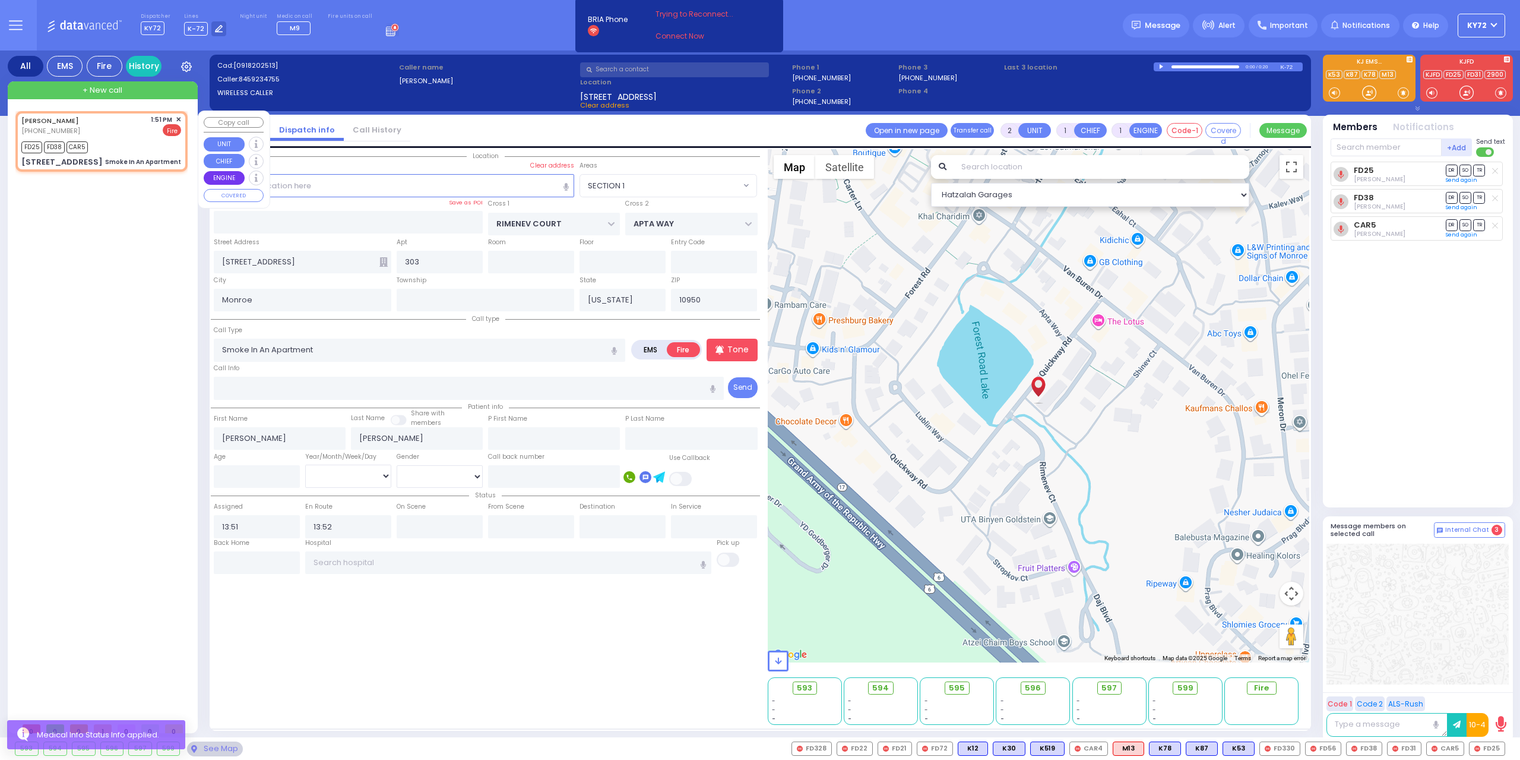
select select "Hatzalah Garages"
